Goal: Task Accomplishment & Management: Complete application form

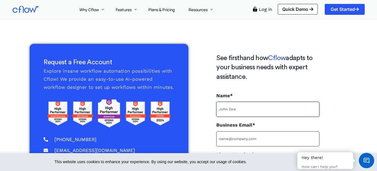
click at [251, 108] on input "Name*" at bounding box center [267, 109] width 103 height 15
click at [233, 105] on input "Name*" at bounding box center [267, 109] width 103 height 15
click at [227, 111] on input "Name*" at bounding box center [267, 109] width 103 height 15
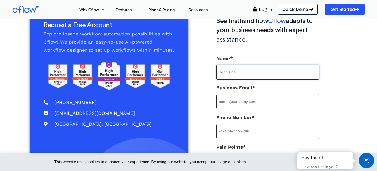
scroll to position [8, 0]
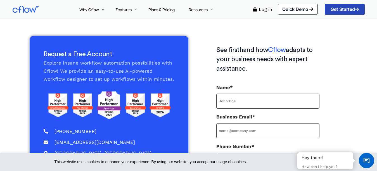
click at [340, 10] on span "Get Started" at bounding box center [345, 9] width 28 height 4
